Goal: Navigation & Orientation: Go to known website

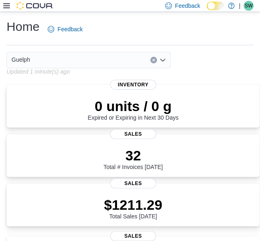
click at [200, 62] on div "Guelph" at bounding box center [133, 60] width 253 height 16
